Goal: Information Seeking & Learning: Learn about a topic

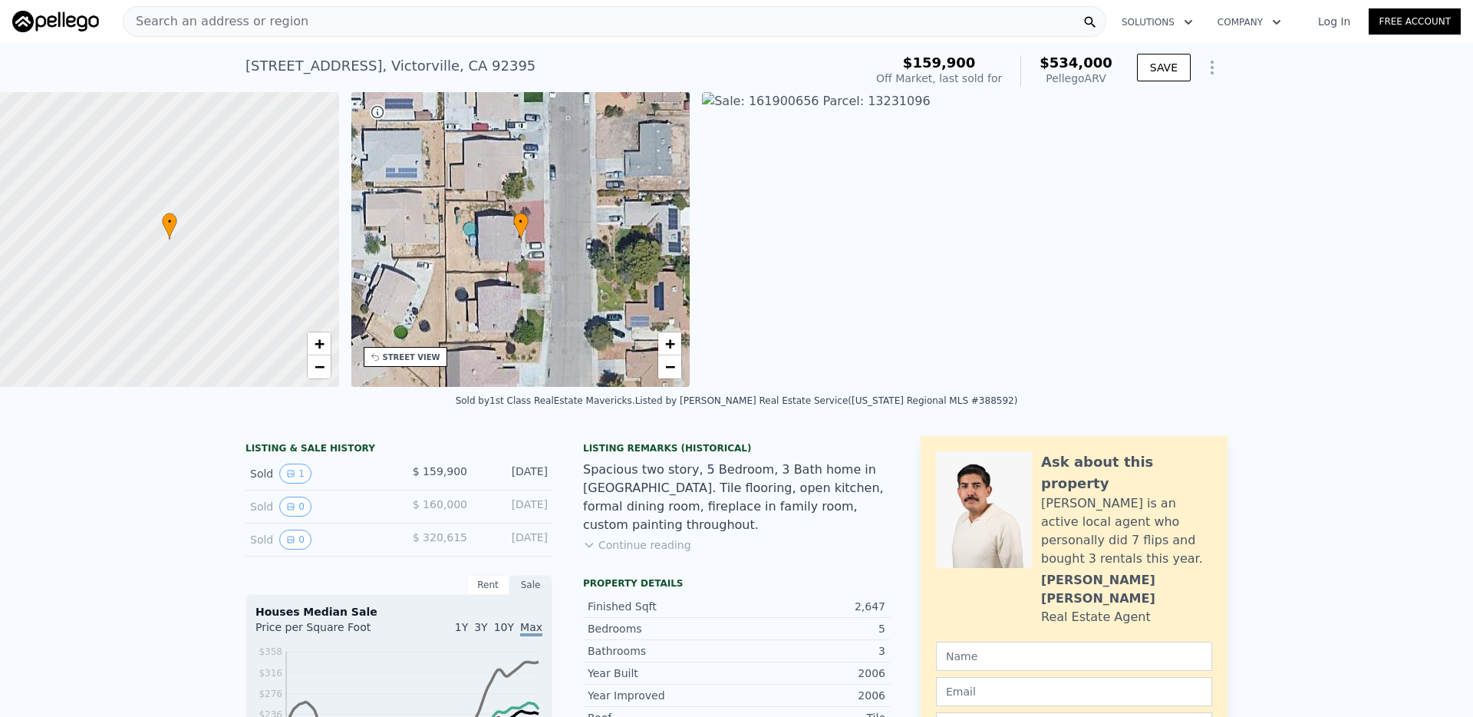
click at [251, 25] on span "Search an address or region" at bounding box center [216, 21] width 185 height 18
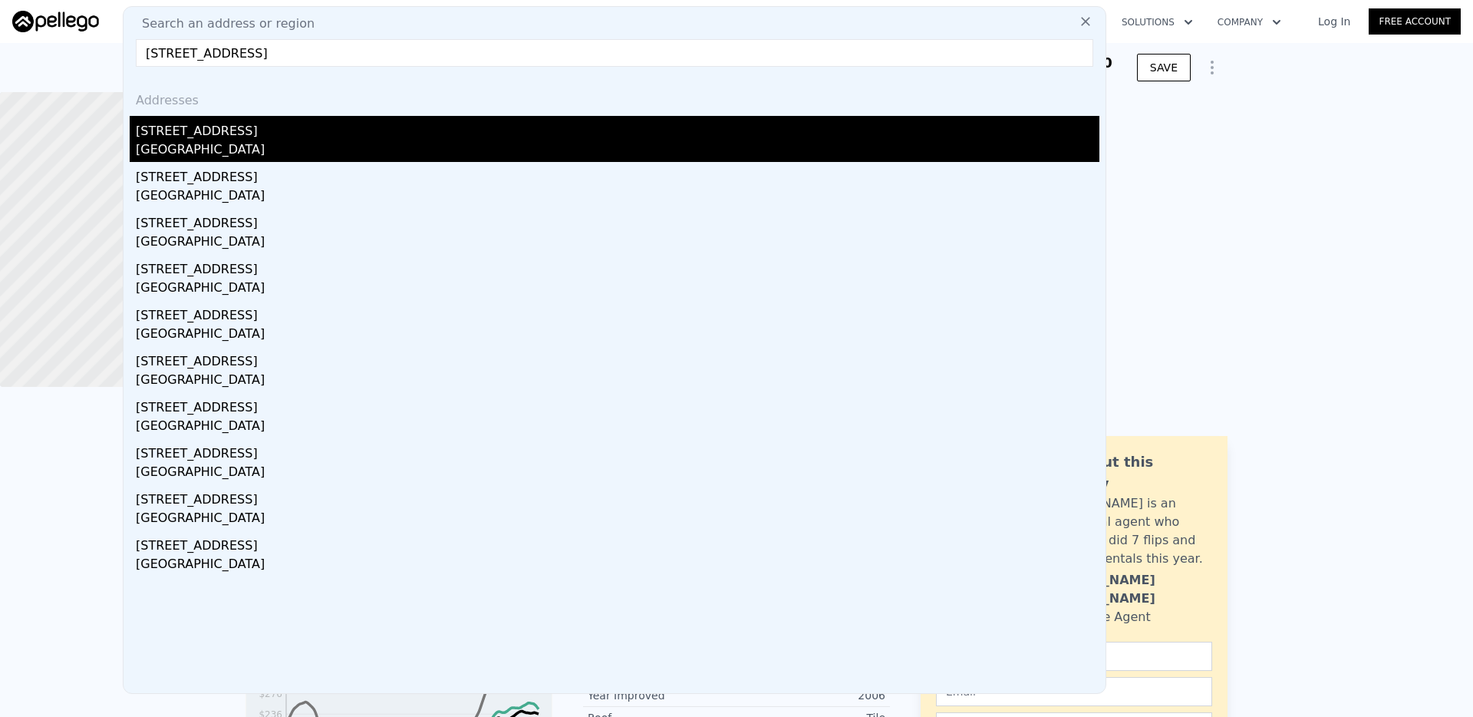
type input "[STREET_ADDRESS]"
click at [229, 142] on div "[GEOGRAPHIC_DATA]" at bounding box center [618, 150] width 964 height 21
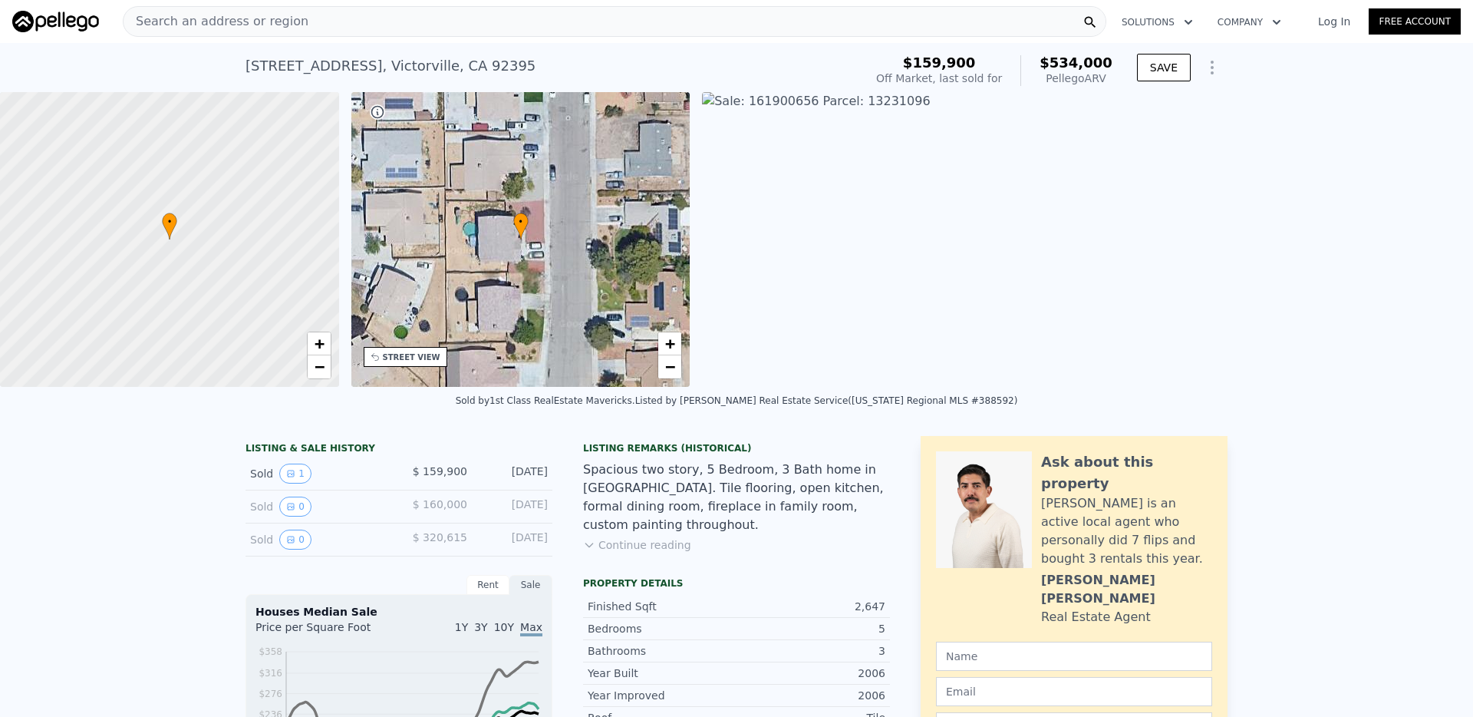
type input "4"
type input "2"
type input "1398"
type input "1962"
type input "7194"
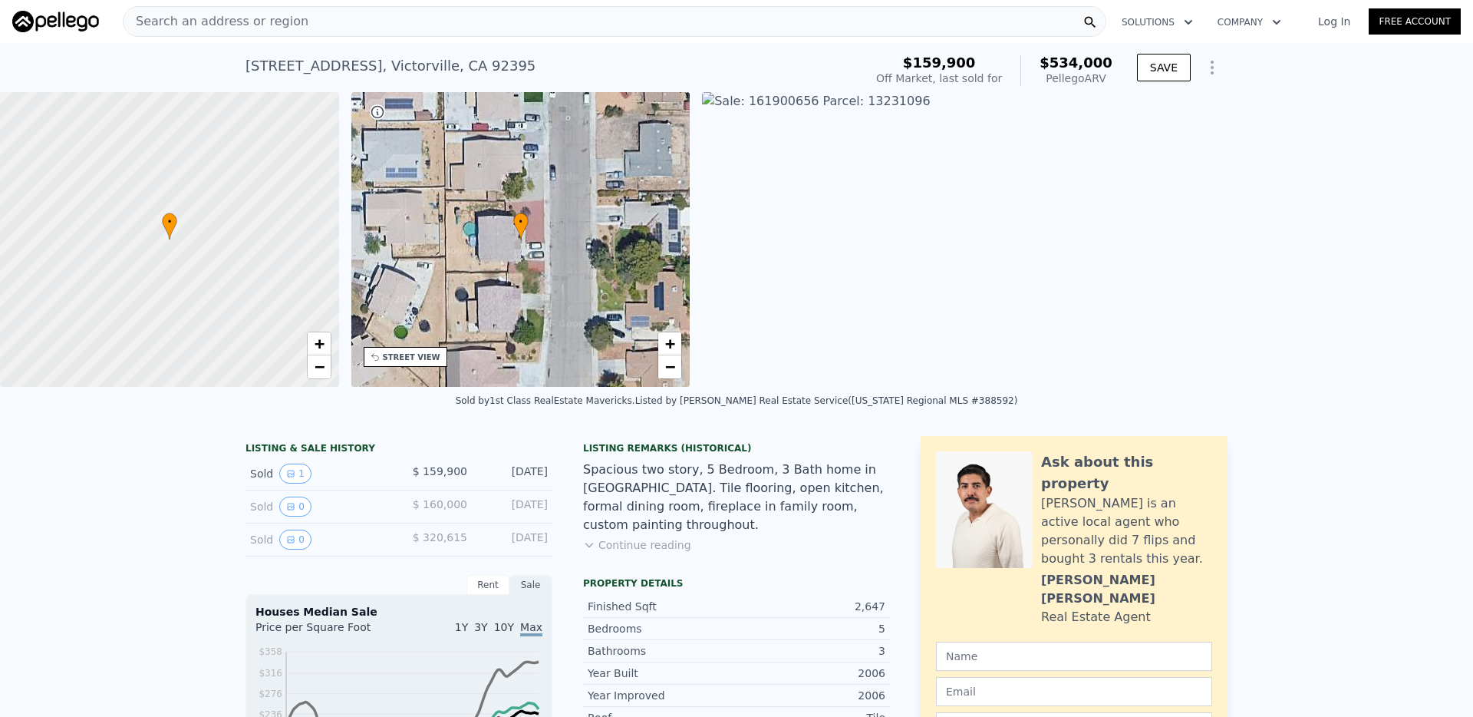
type input "8132"
type input "$ 424,000"
type input "$ 30"
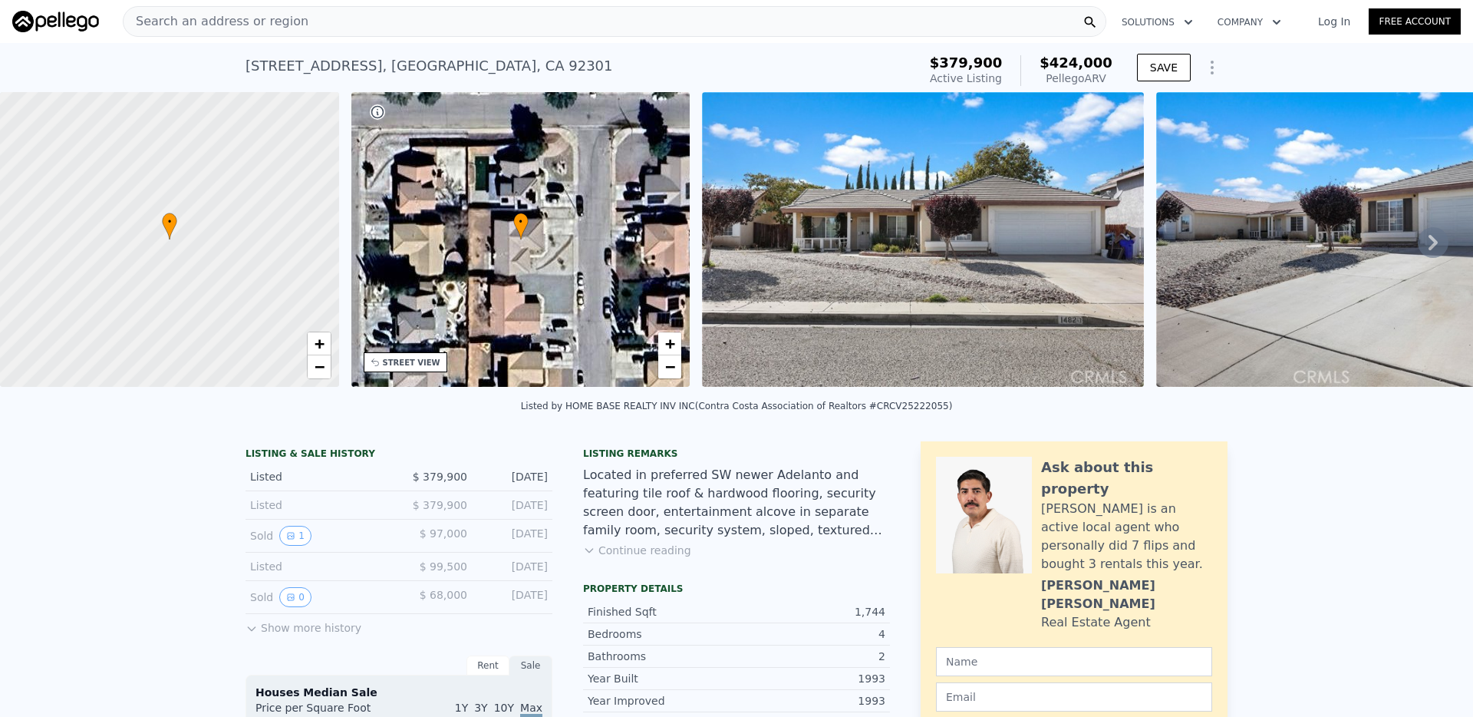
click at [549, 15] on div "Search an address or region" at bounding box center [615, 21] width 984 height 31
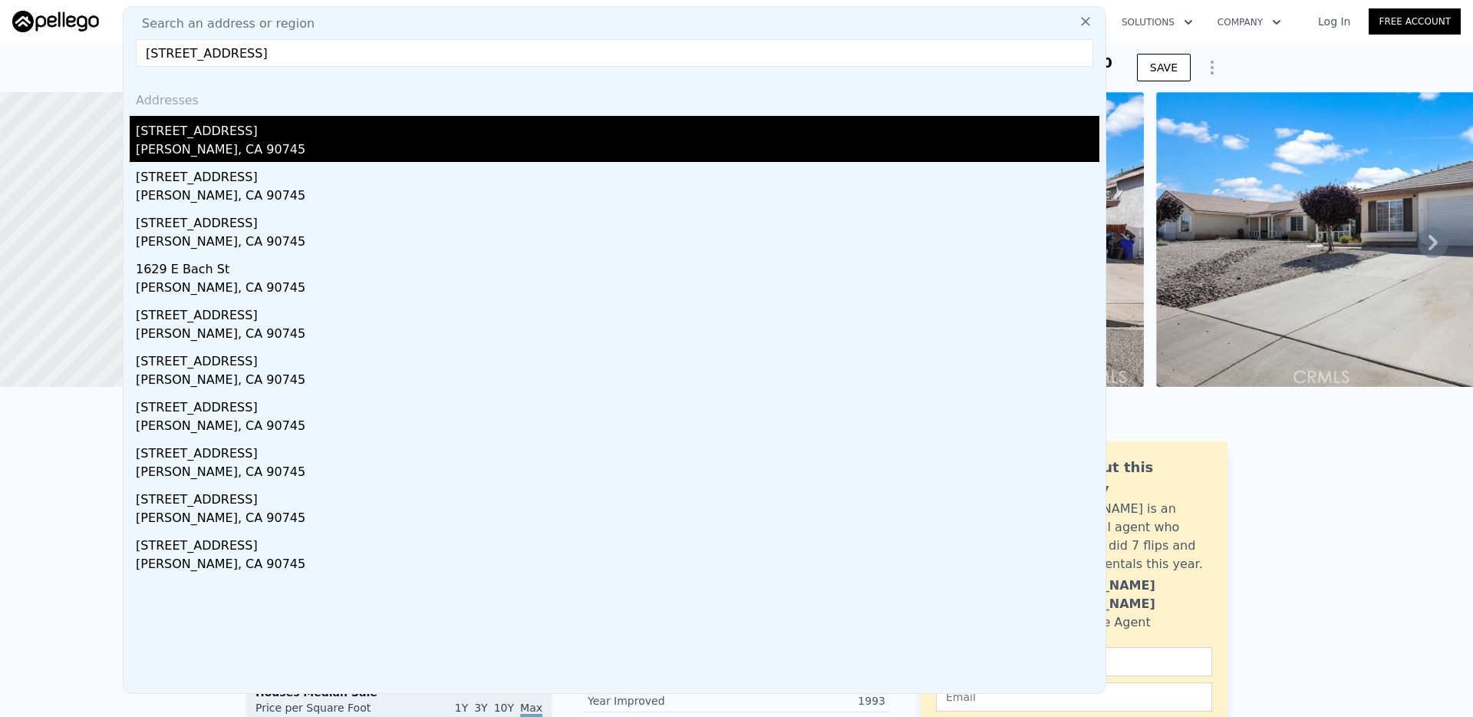
type input "[STREET_ADDRESS]"
click at [290, 129] on div "[STREET_ADDRESS]" at bounding box center [618, 128] width 964 height 25
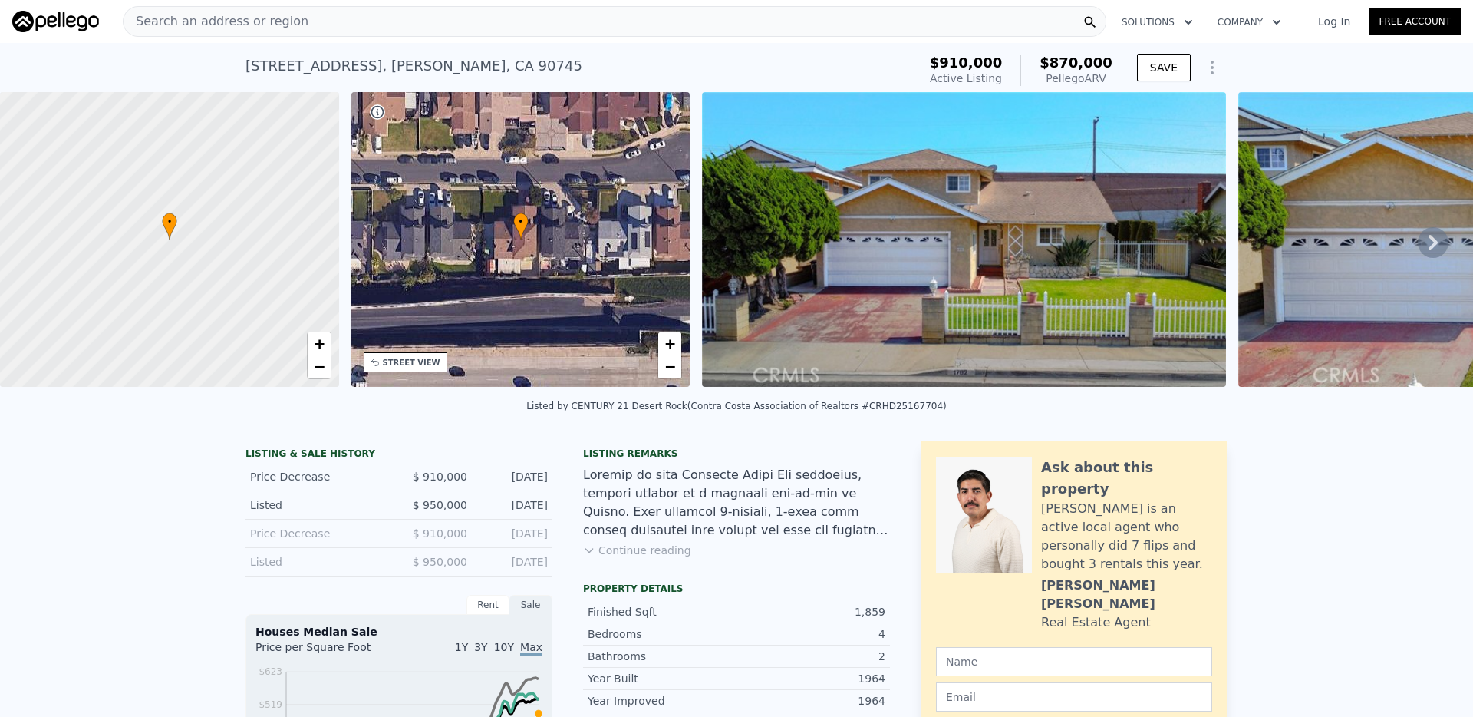
click at [598, 21] on div "Search an address or region" at bounding box center [615, 21] width 984 height 31
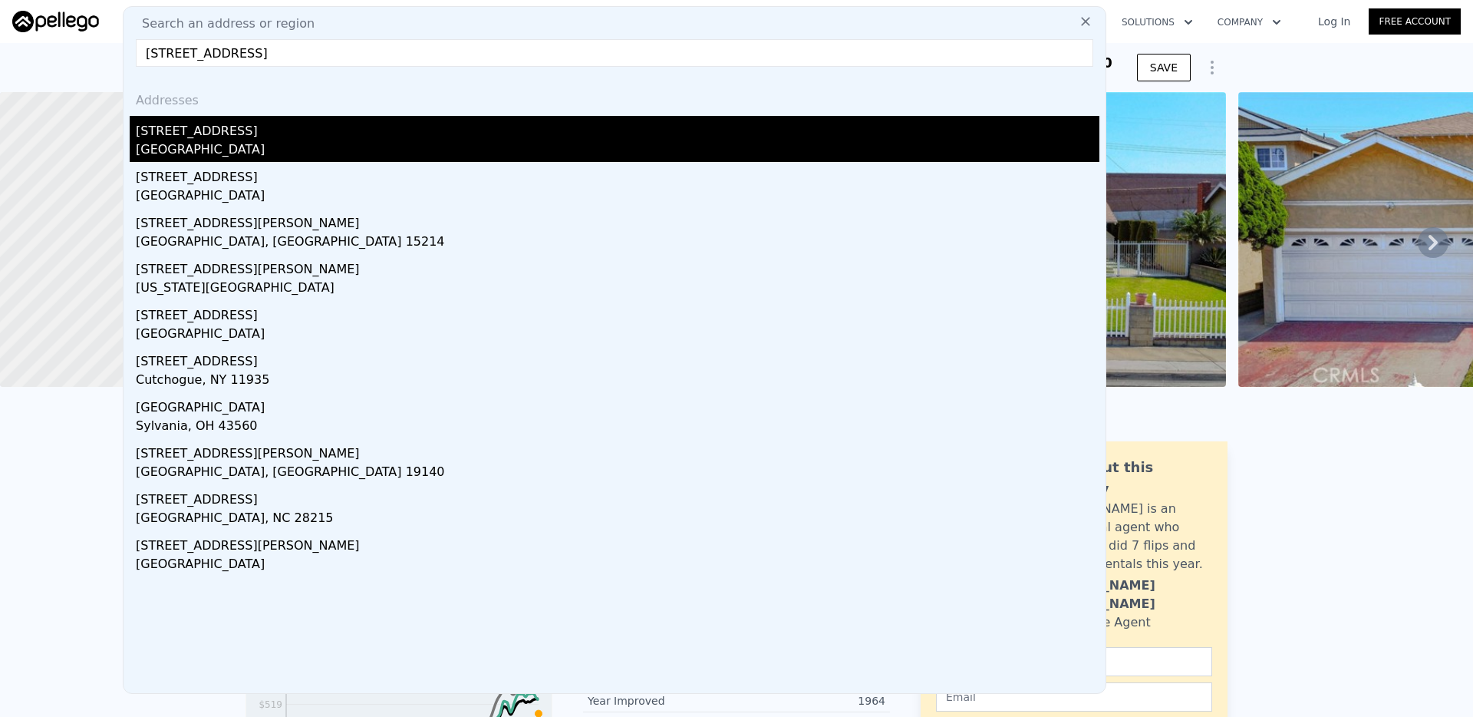
type input "[STREET_ADDRESS]"
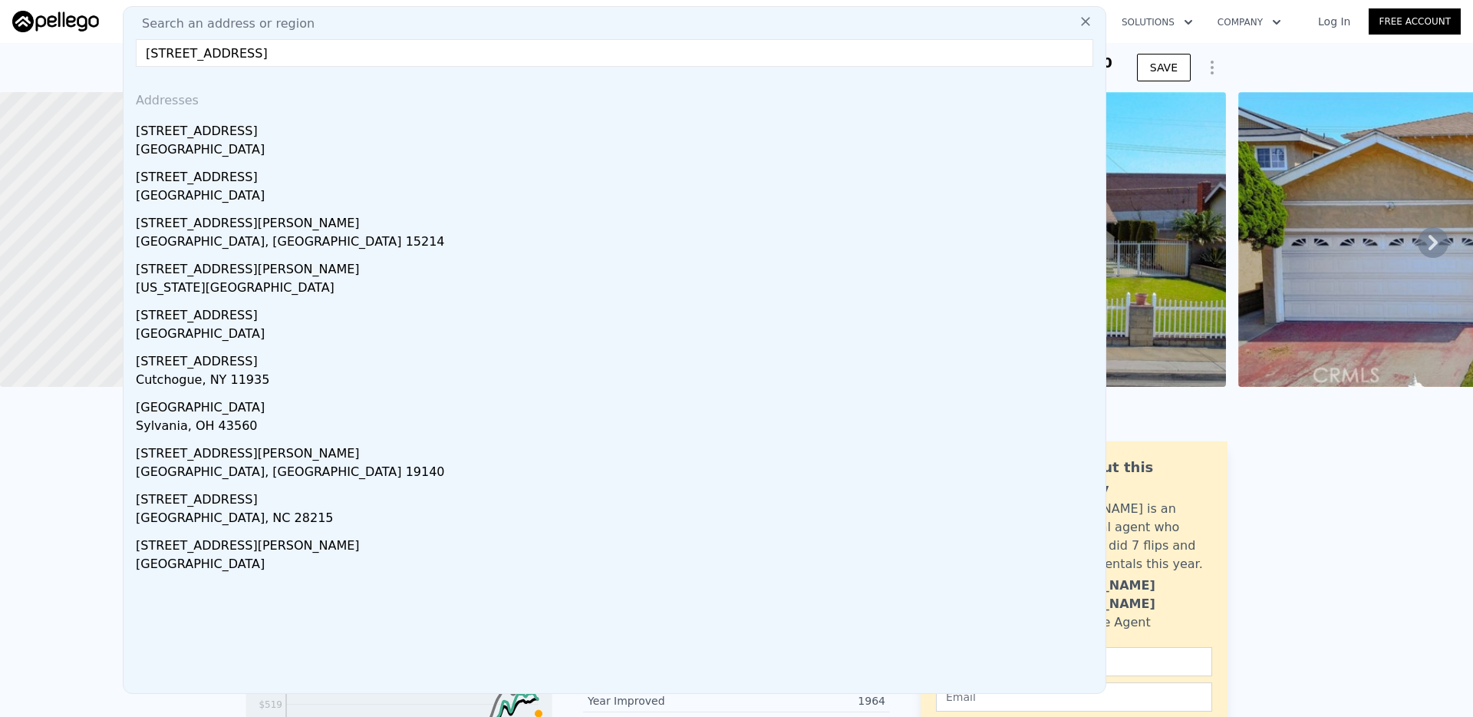
click at [226, 146] on div "[GEOGRAPHIC_DATA]" at bounding box center [618, 150] width 964 height 21
